Goal: Complete application form

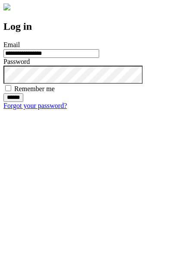
type input "**********"
click at [23, 102] on input "******" at bounding box center [13, 97] width 20 height 9
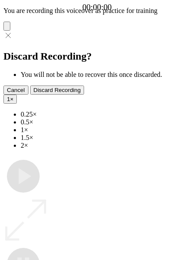
type input "**********"
